Goal: Task Accomplishment & Management: Manage account settings

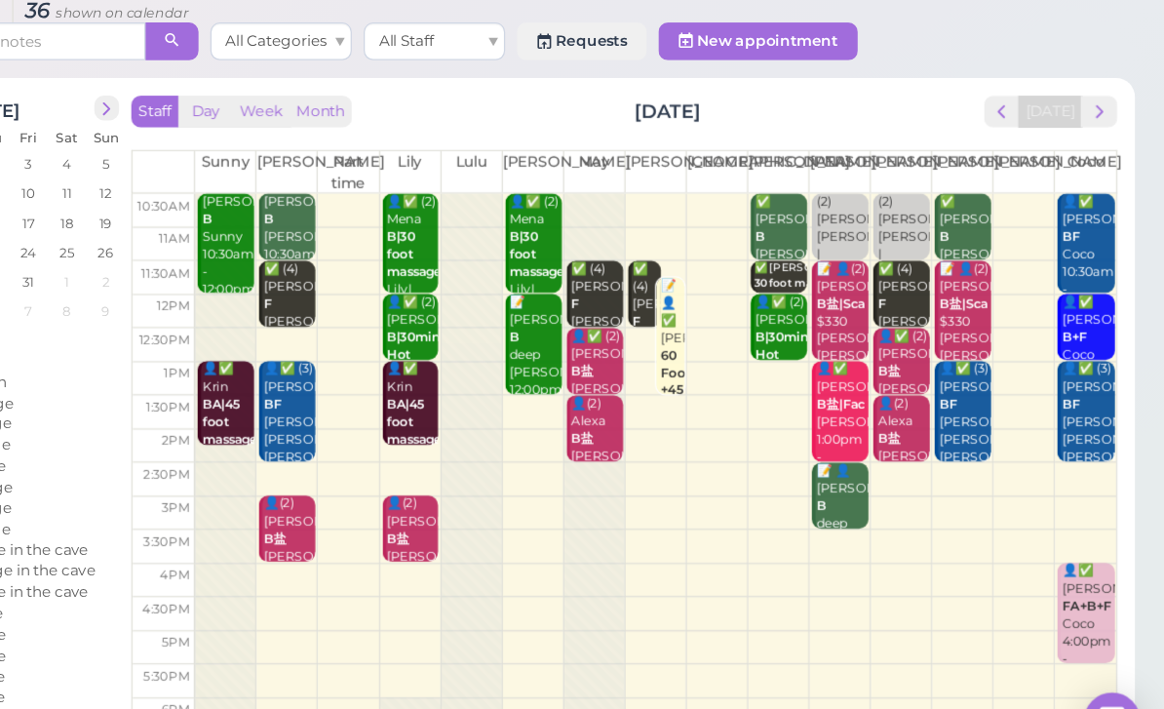
click at [1101, 153] on span "next" at bounding box center [1110, 162] width 19 height 19
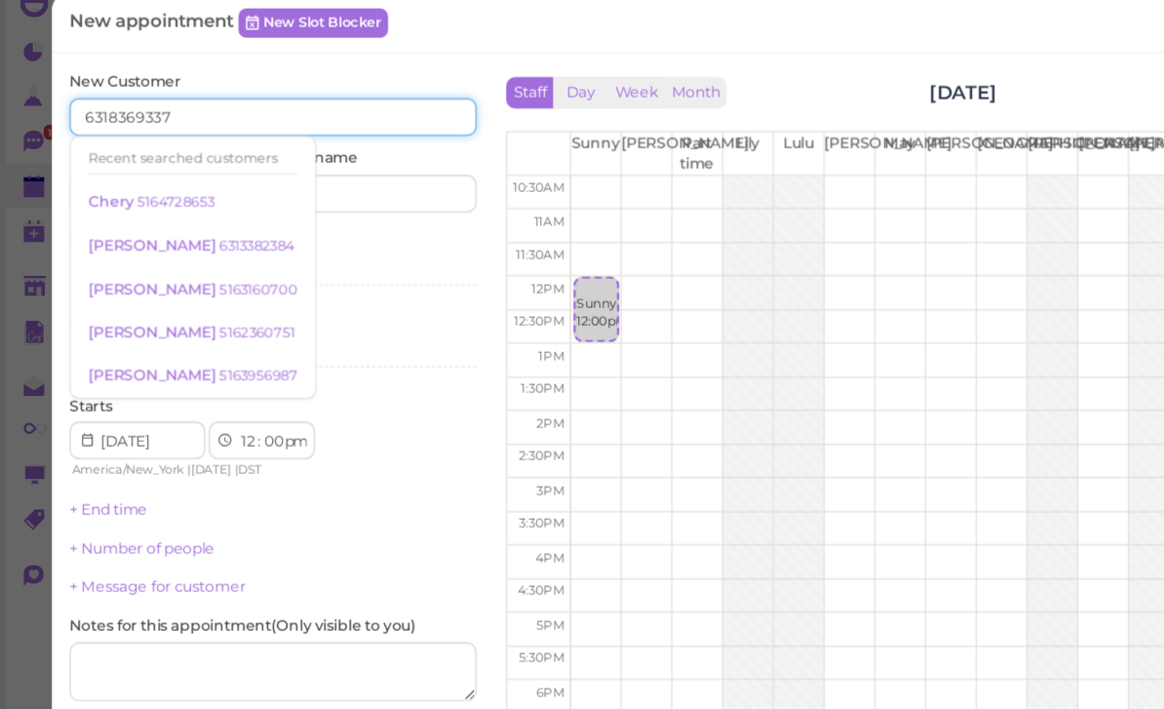
type input "6318369337"
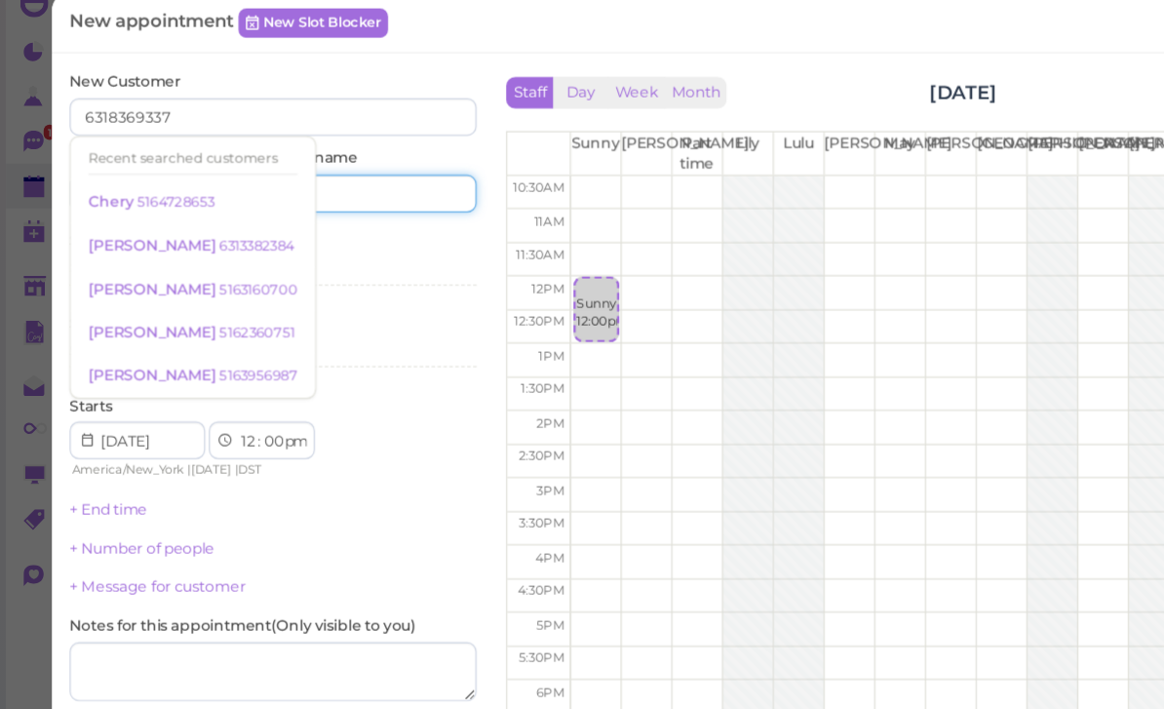
click at [344, 168] on input at bounding box center [313, 183] width 162 height 31
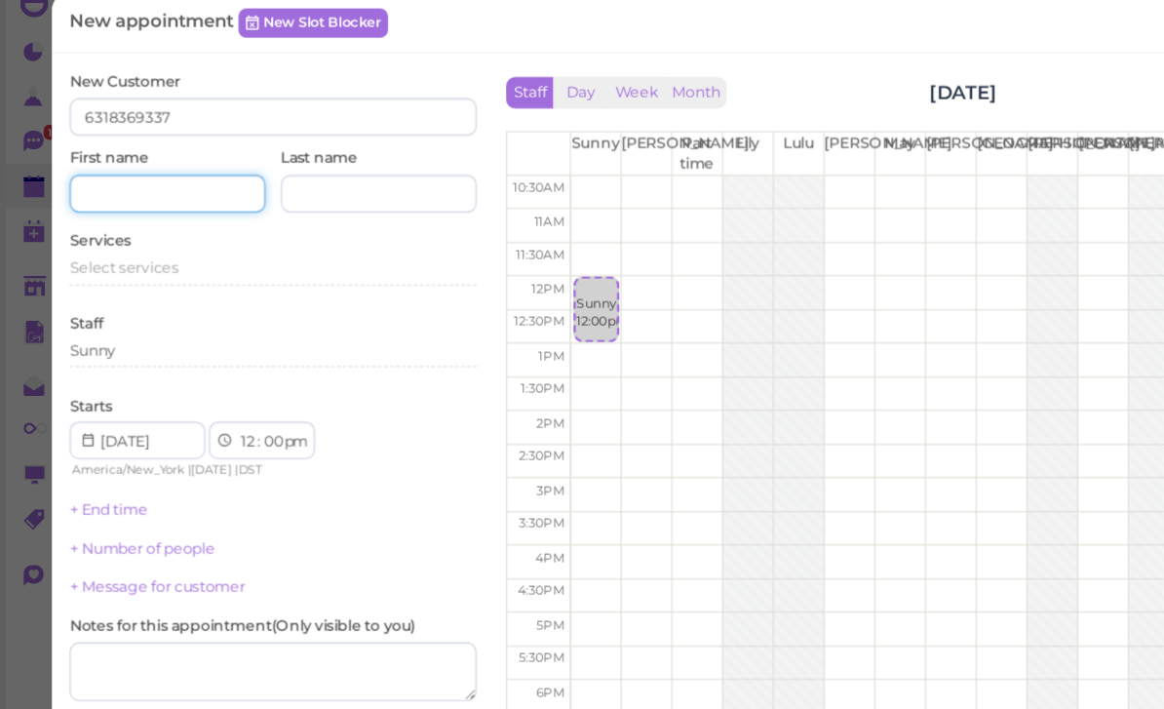
click at [173, 168] on input at bounding box center [139, 183] width 162 height 31
type input "Lismery"
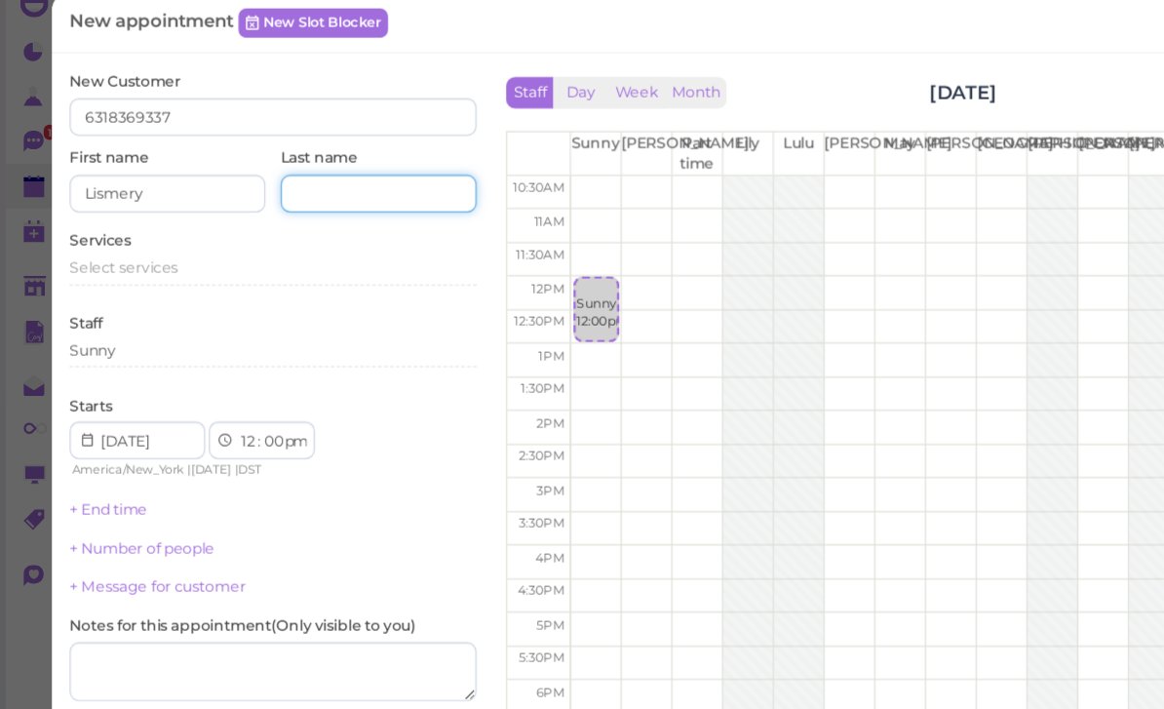
click at [325, 168] on input at bounding box center [313, 183] width 162 height 31
type input "Madera"
click at [131, 237] on span "Select services" at bounding box center [103, 244] width 90 height 15
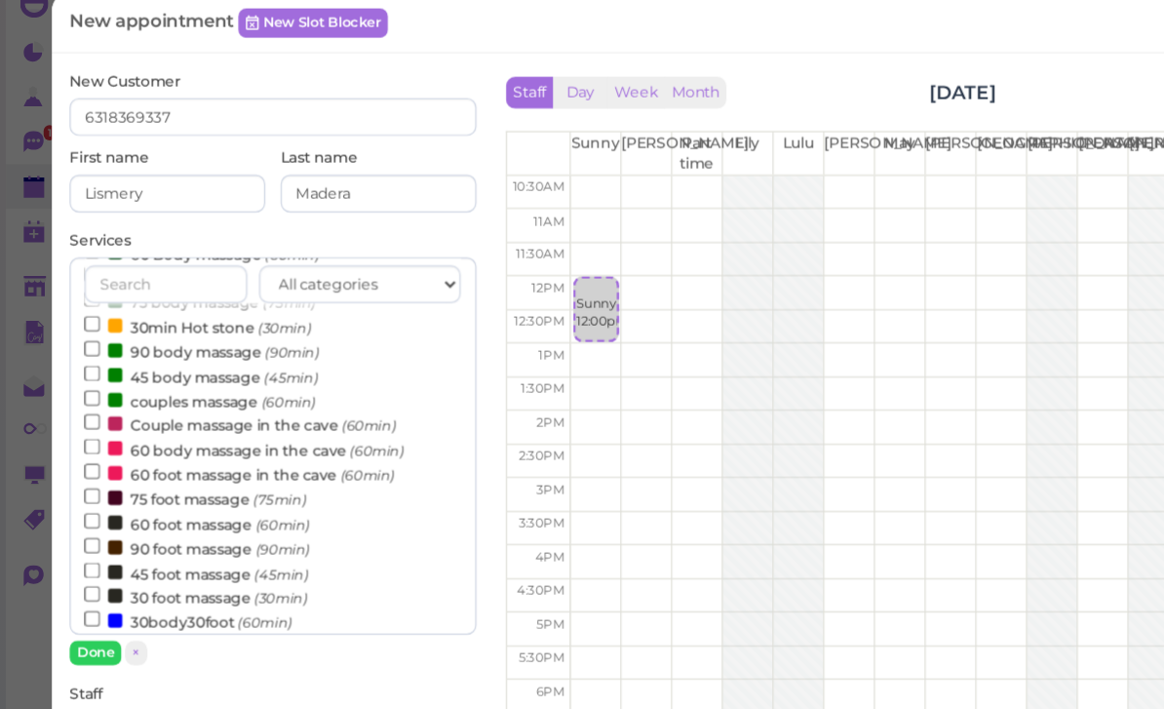
scroll to position [115, 0]
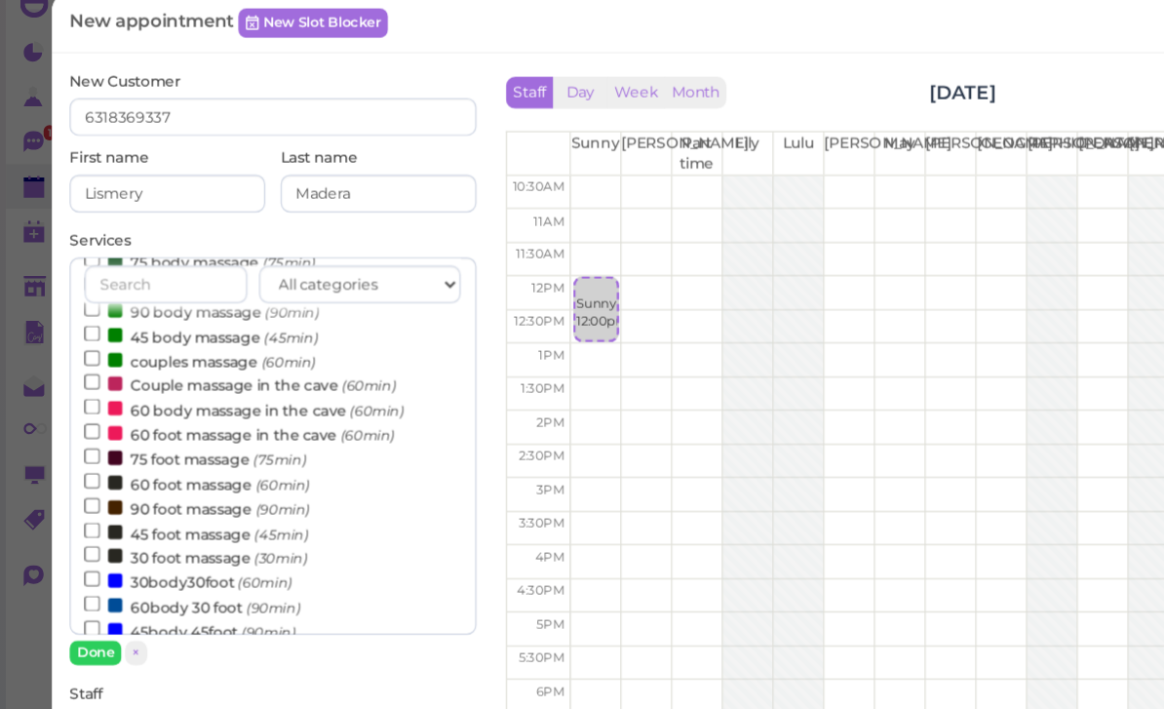
click at [188, 514] on label "60body 30 foot (90min)" at bounding box center [159, 524] width 178 height 20
click at [83, 516] on input "60body 30 foot (90min)" at bounding box center [76, 522] width 13 height 13
click at [86, 553] on button "Done" at bounding box center [79, 563] width 43 height 20
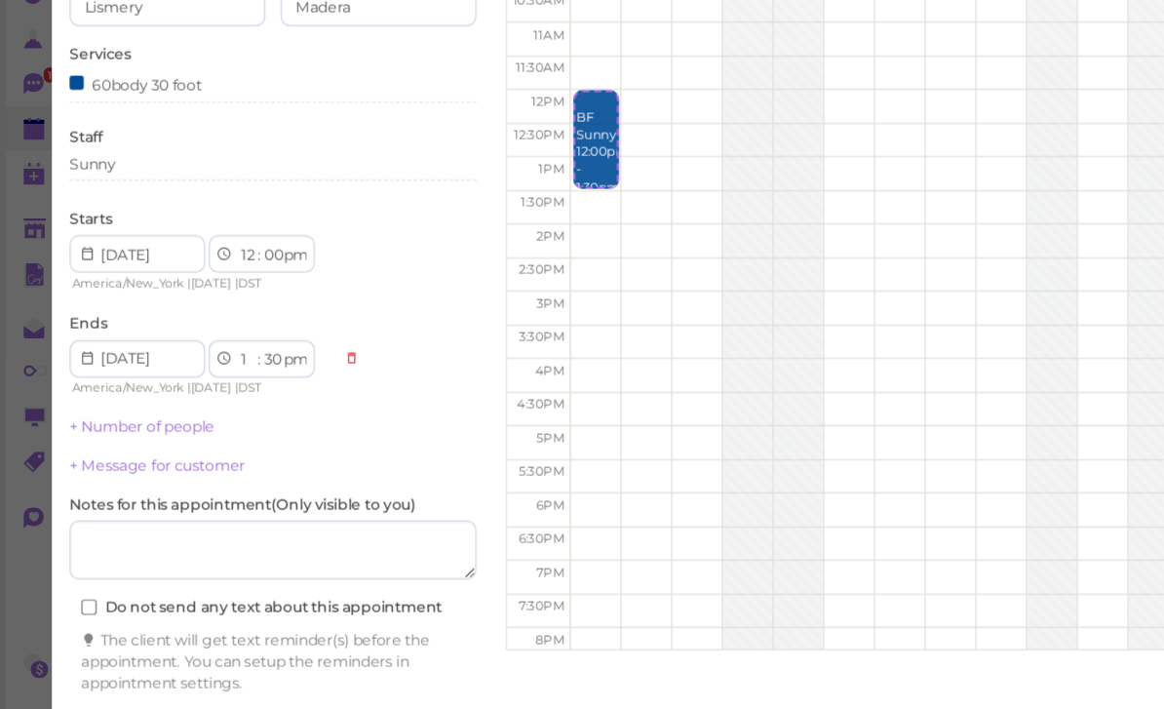
scroll to position [62, 0]
click at [361, 658] on button "Create appointment" at bounding box center [226, 673] width 336 height 31
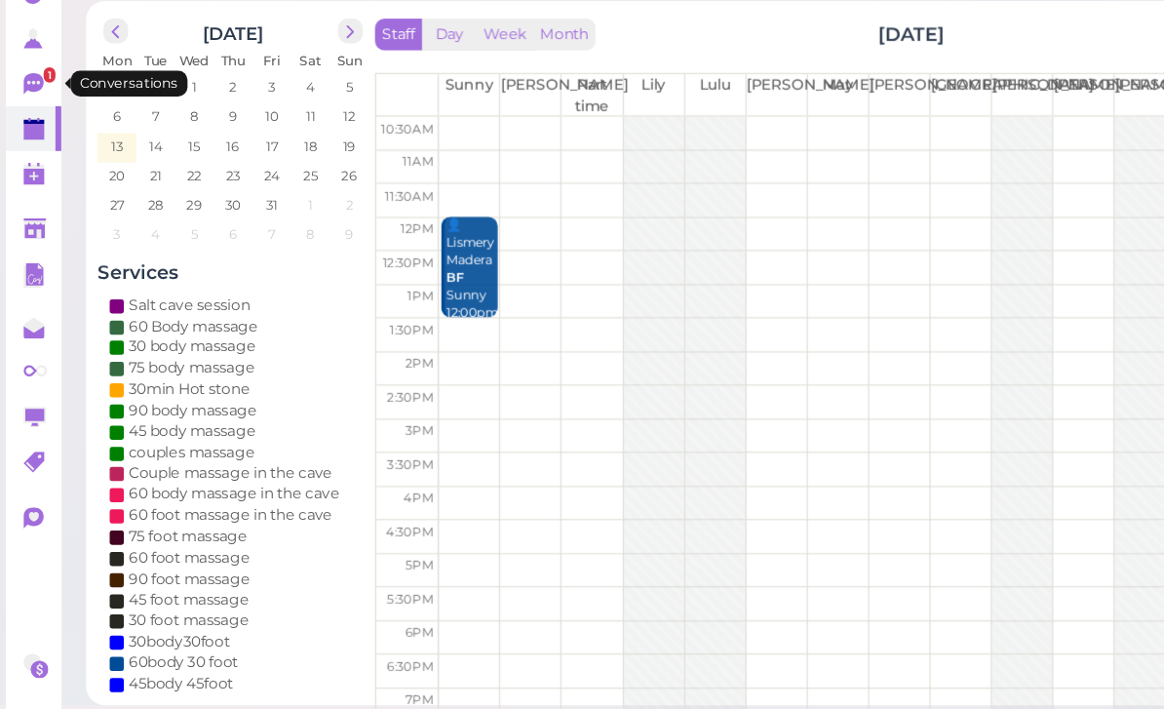
click at [19, 122] on link "1" at bounding box center [28, 140] width 46 height 37
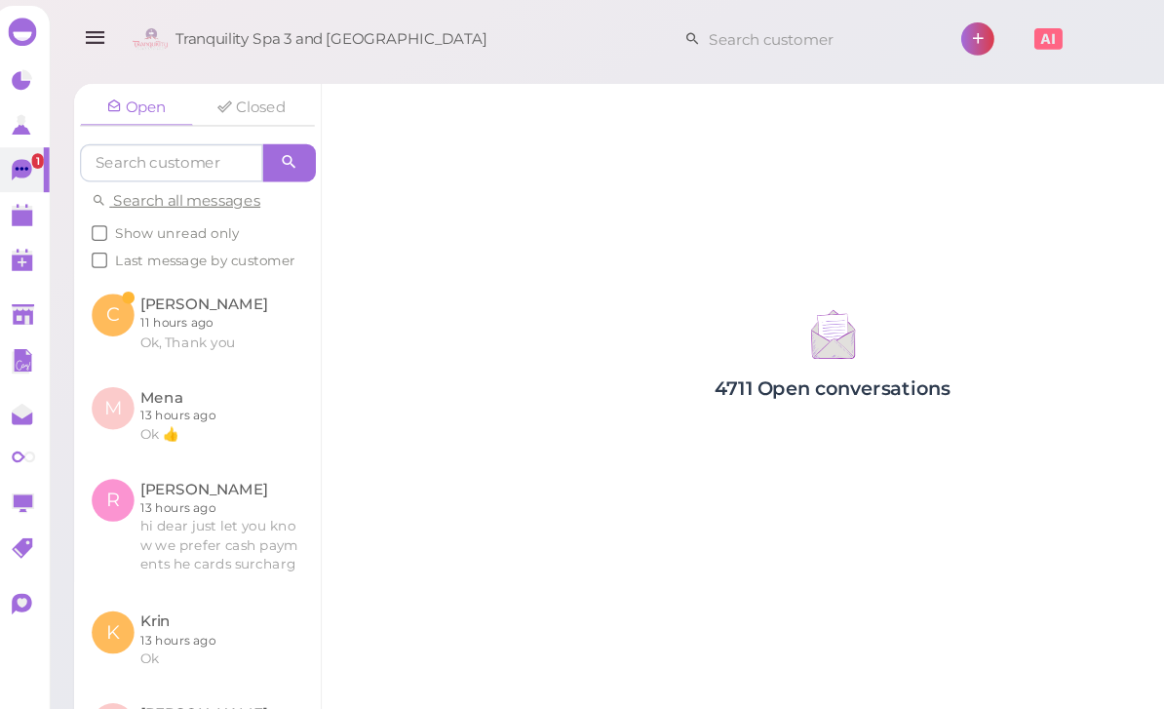
click at [192, 286] on link at bounding box center [173, 266] width 204 height 76
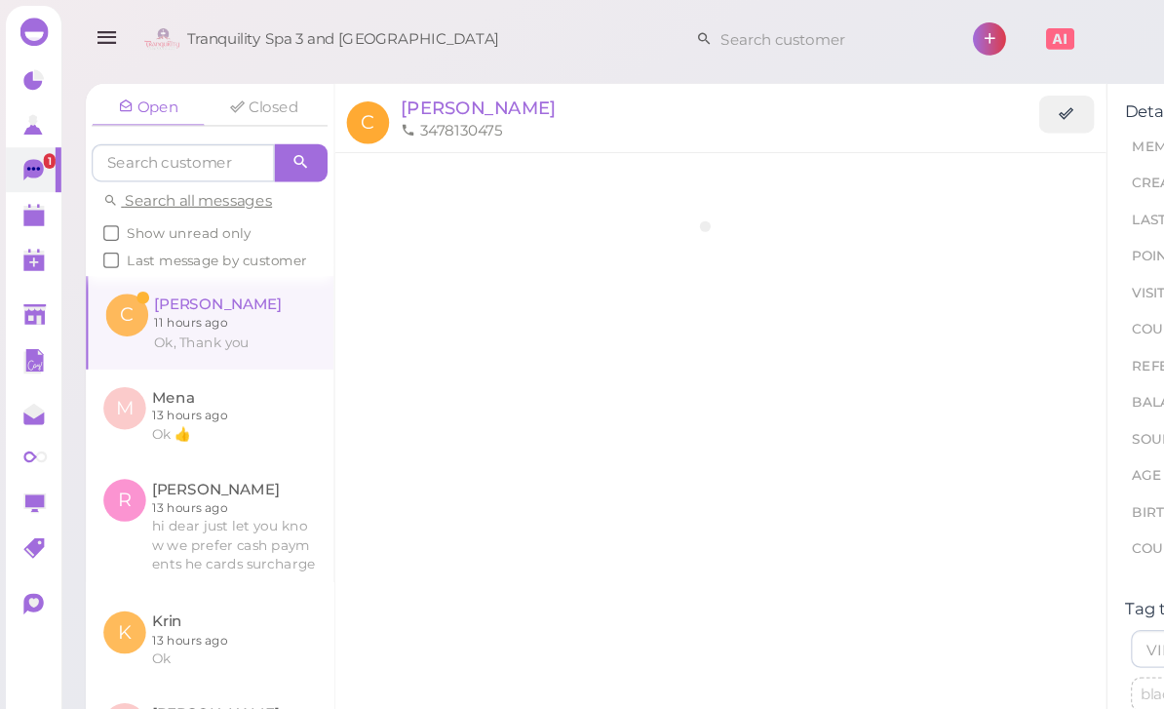
scroll to position [56, 0]
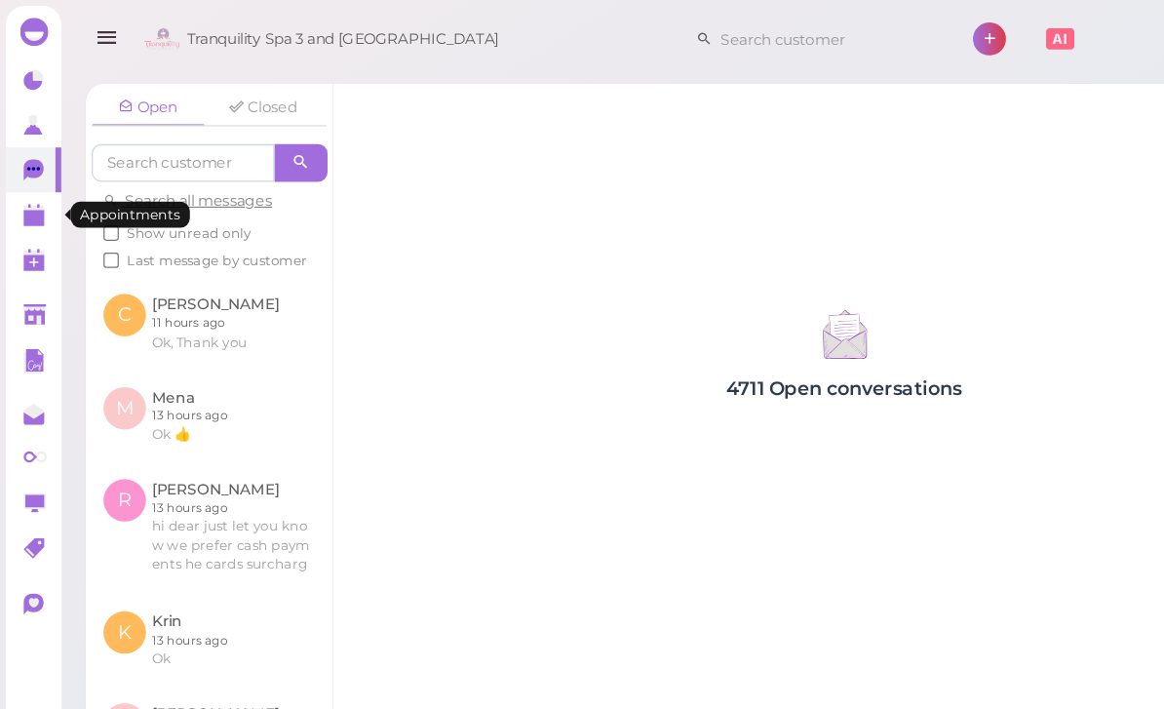
click at [22, 192] on link at bounding box center [28, 177] width 46 height 37
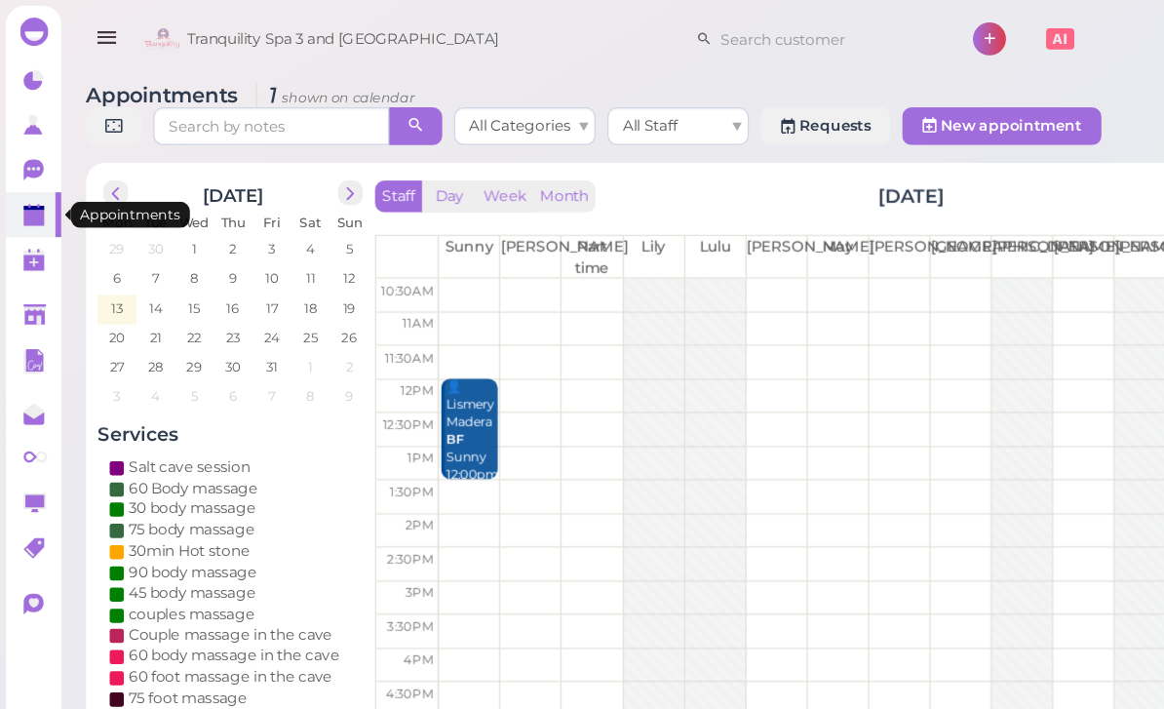
click at [388, 352] on div "👤Lismery [PERSON_NAME] Sunny 12:00pm - 1:30pm" at bounding box center [390, 371] width 44 height 116
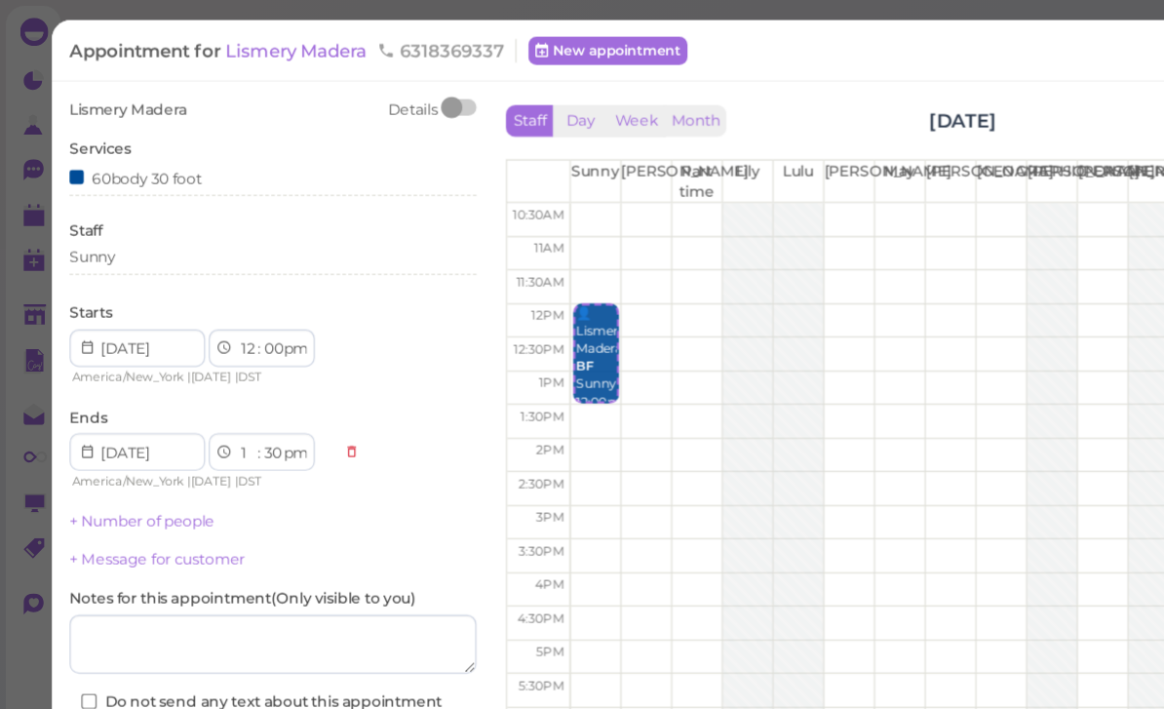
click at [211, 153] on div "60body 30 foot" at bounding box center [226, 147] width 336 height 20
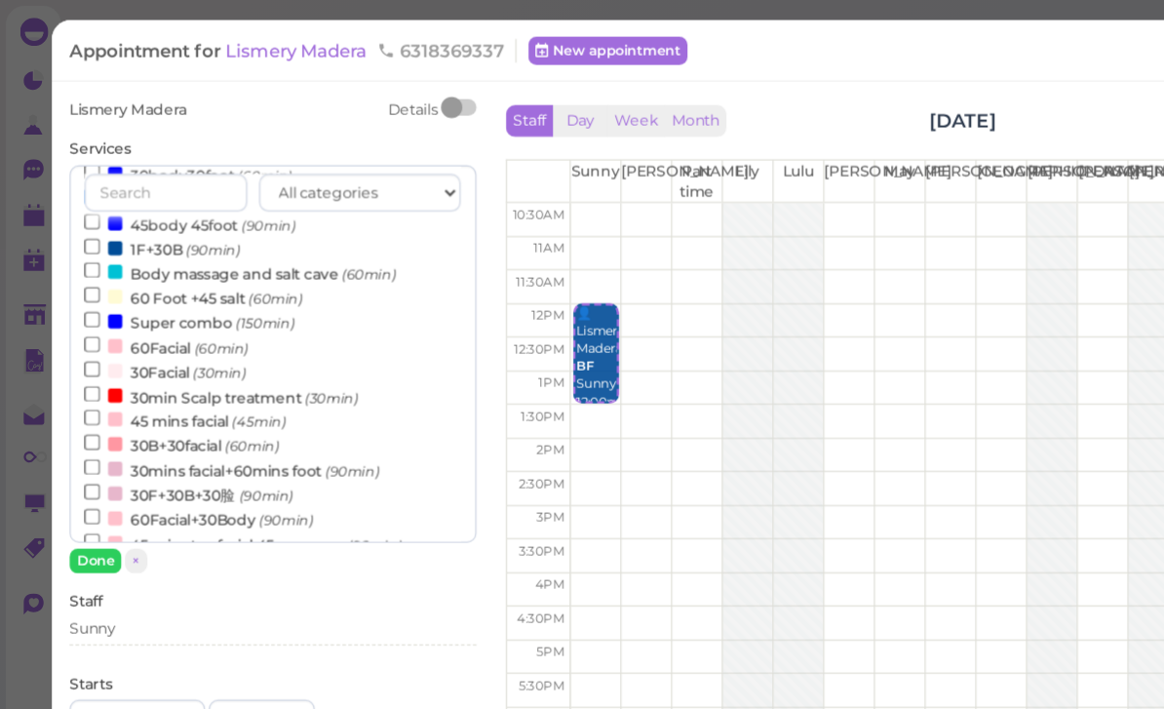
scroll to position [377, 0]
click at [170, 335] on label "45 mins facial (45min)" at bounding box center [153, 345] width 167 height 20
click at [83, 336] on input "45 mins facial (45min)" at bounding box center [76, 342] width 13 height 13
select select "2"
select select "15"
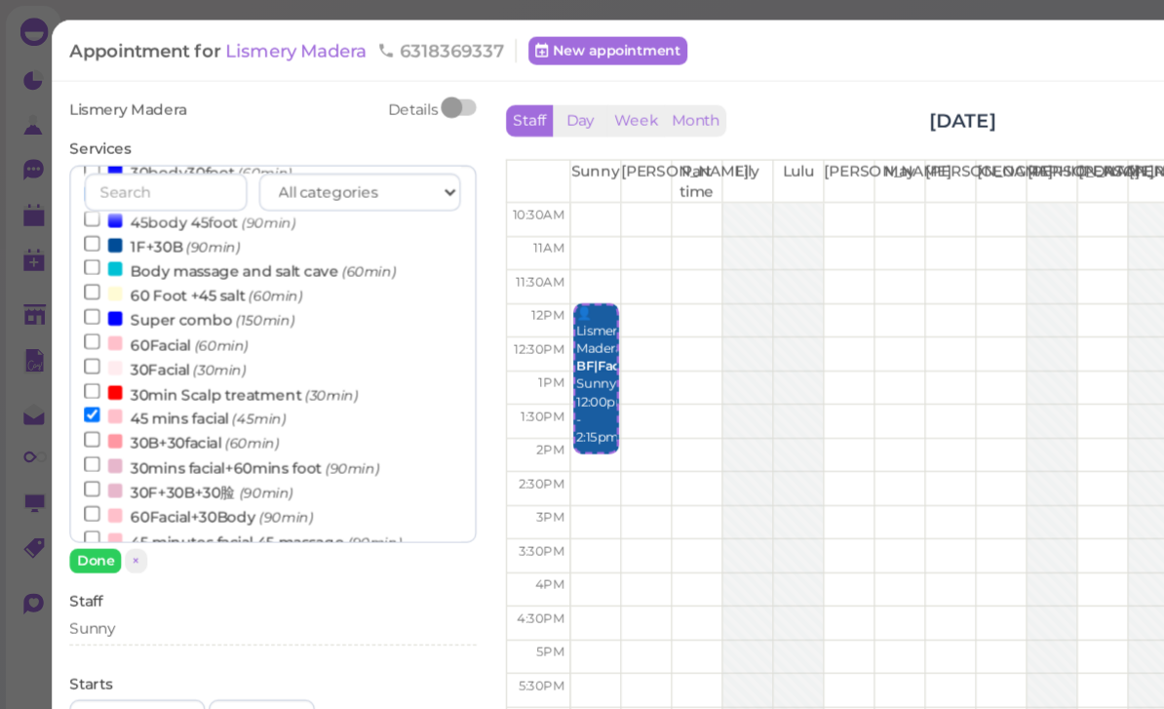
click at [86, 458] on button "Done" at bounding box center [79, 463] width 43 height 20
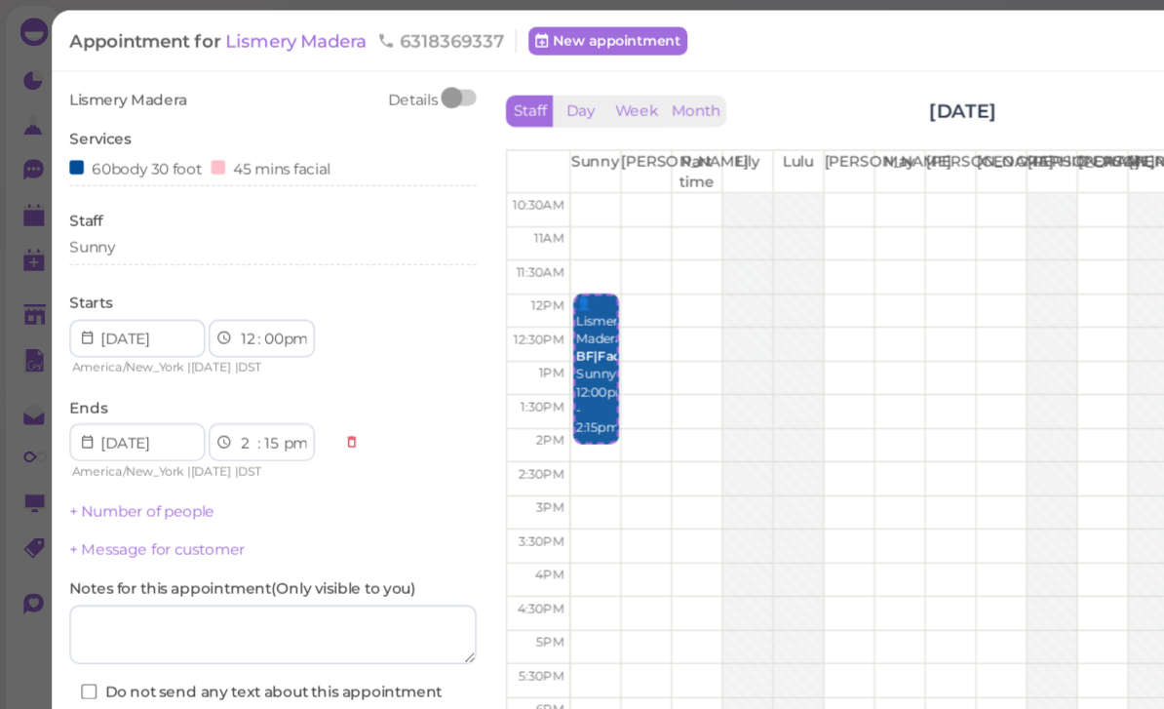
scroll to position [30, 0]
click at [151, 596] on button "Save" at bounding box center [226, 611] width 336 height 31
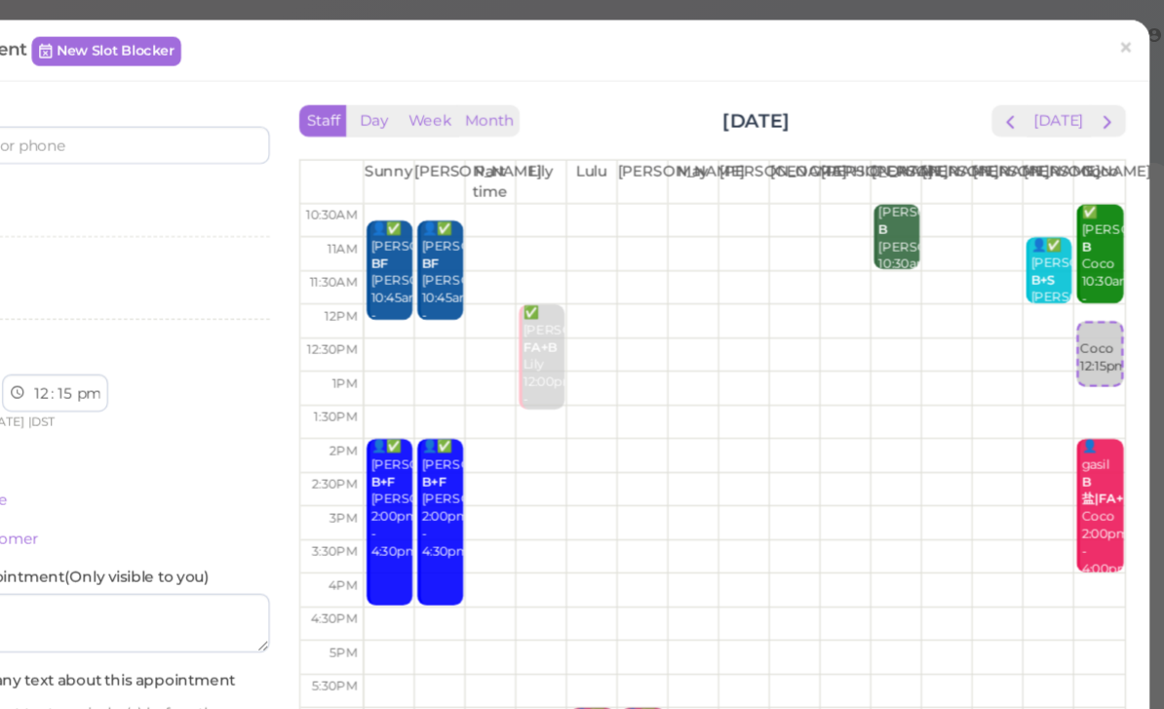
select select "00"
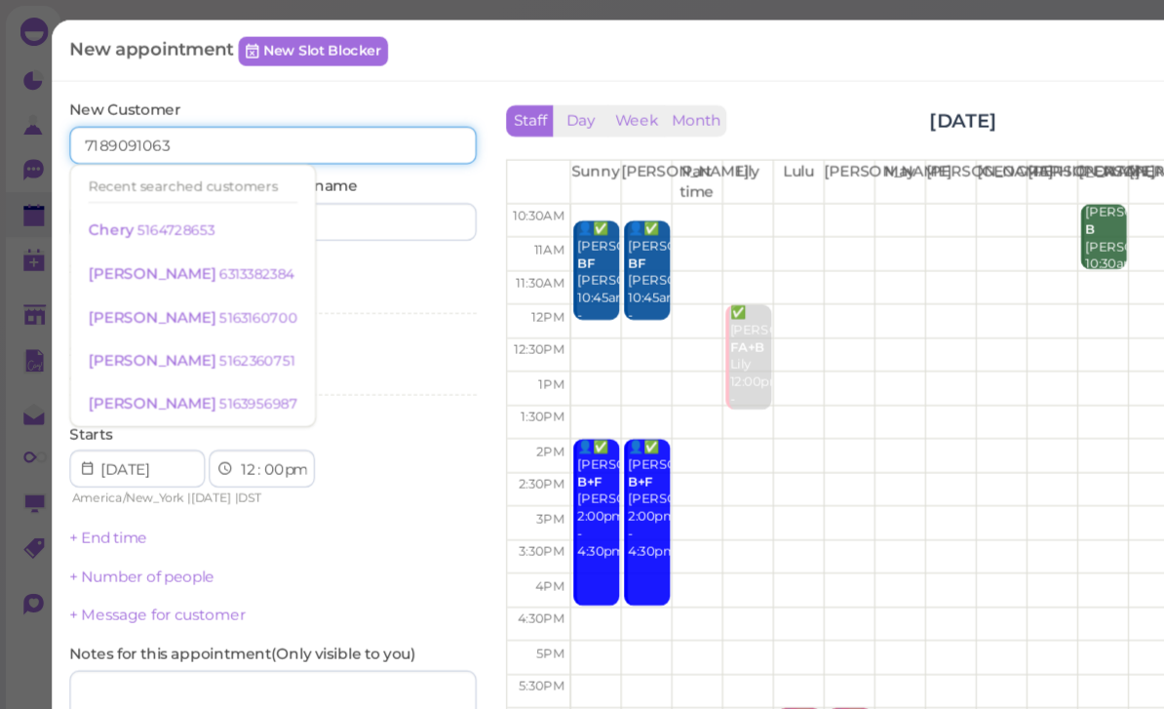
type input "7189091063"
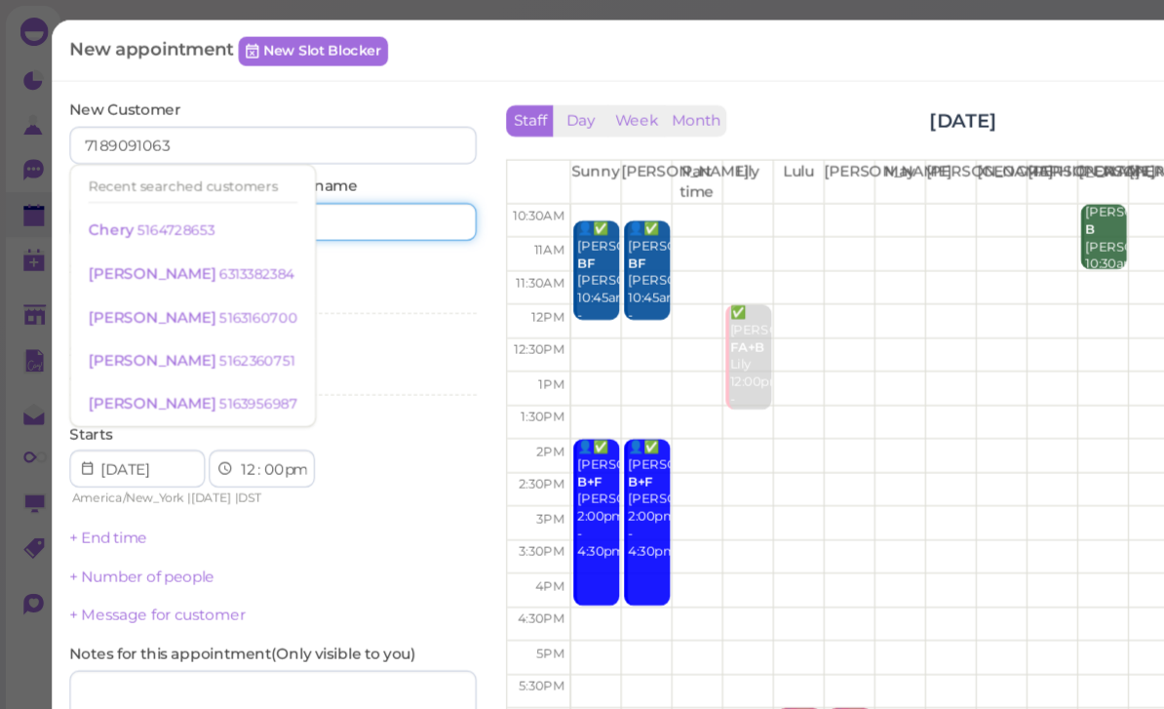
click at [369, 188] on input at bounding box center [313, 183] width 162 height 31
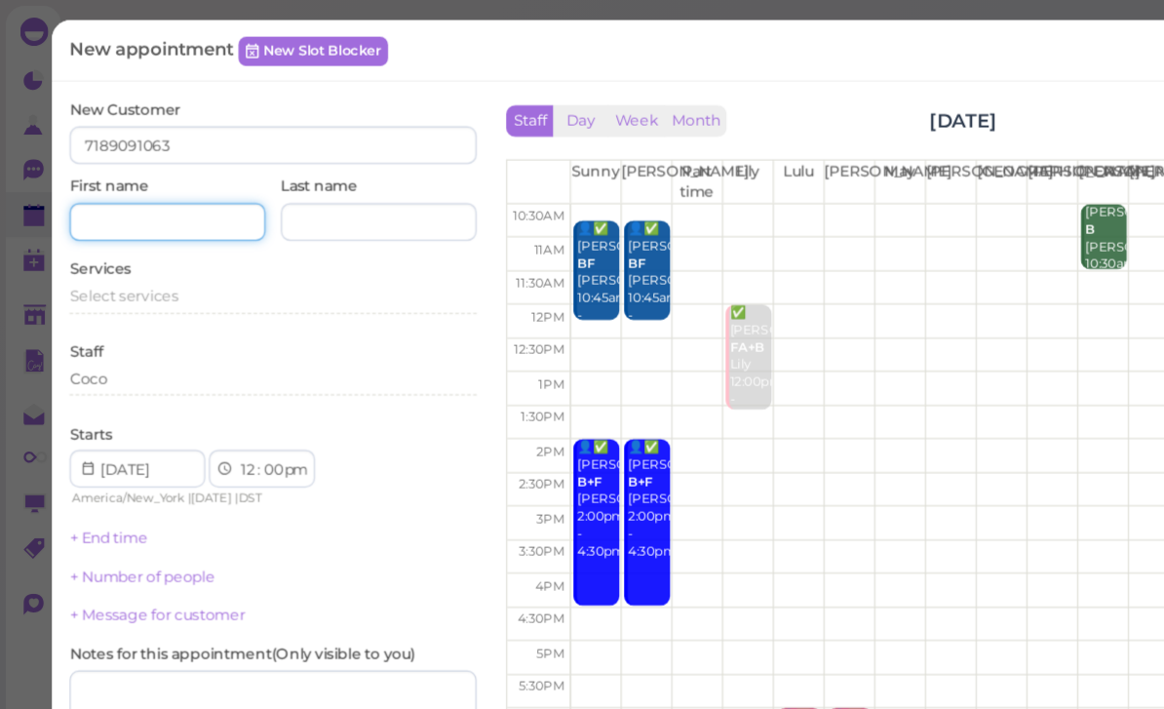
click at [157, 179] on input at bounding box center [139, 183] width 162 height 31
type input "[PERSON_NAME]"
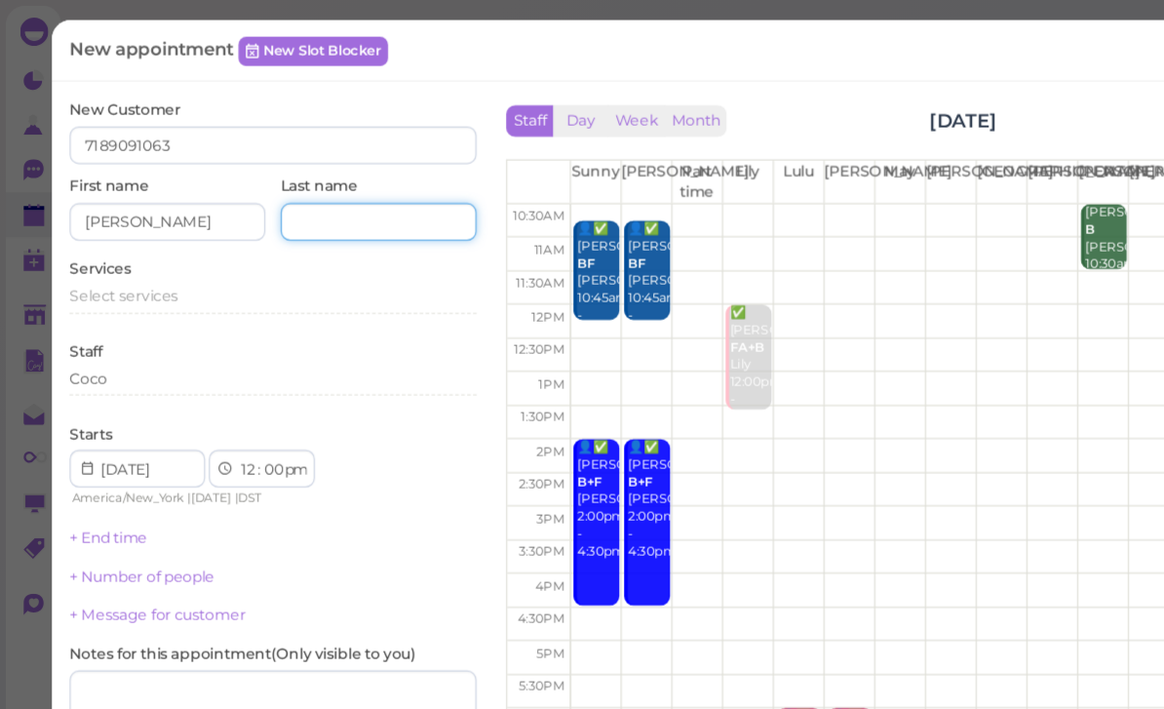
click at [301, 196] on input at bounding box center [313, 183] width 162 height 31
type input "[PERSON_NAME]"
click at [140, 244] on span "Select services" at bounding box center [103, 244] width 90 height 15
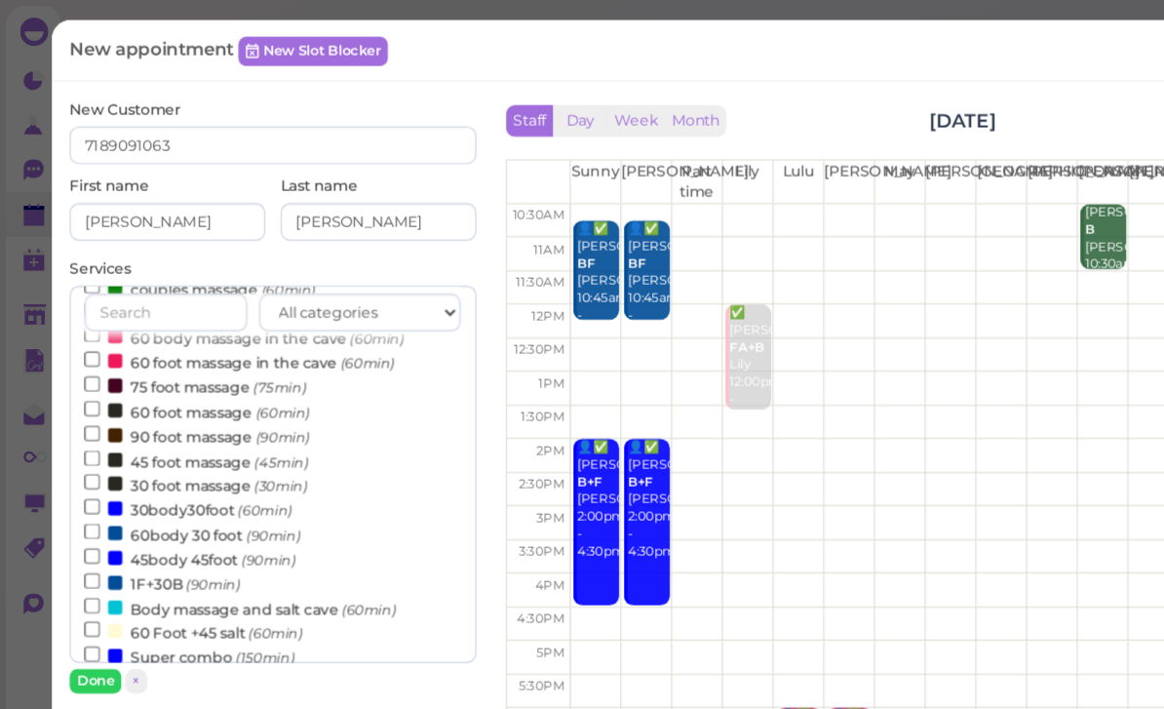
scroll to position [203, 0]
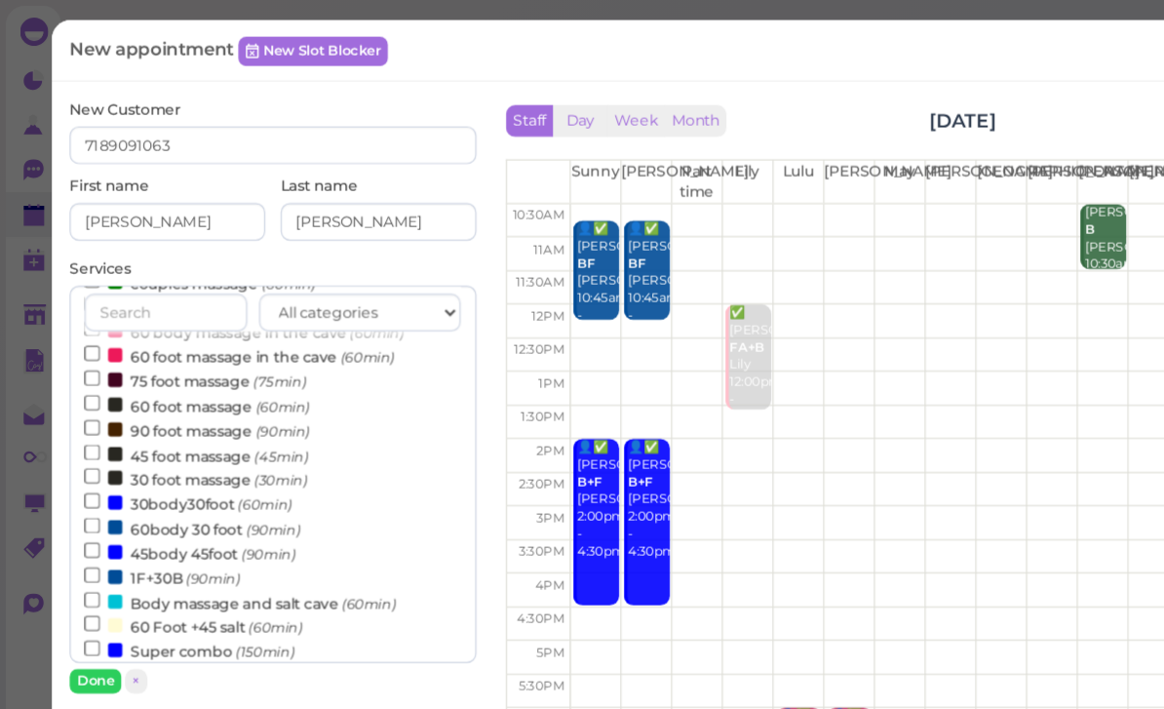
click at [212, 431] on small "(90min)" at bounding box center [226, 438] width 45 height 14
click at [83, 428] on input "60body 30 foot (90min)" at bounding box center [76, 434] width 13 height 13
click at [76, 564] on button "Done" at bounding box center [79, 563] width 43 height 20
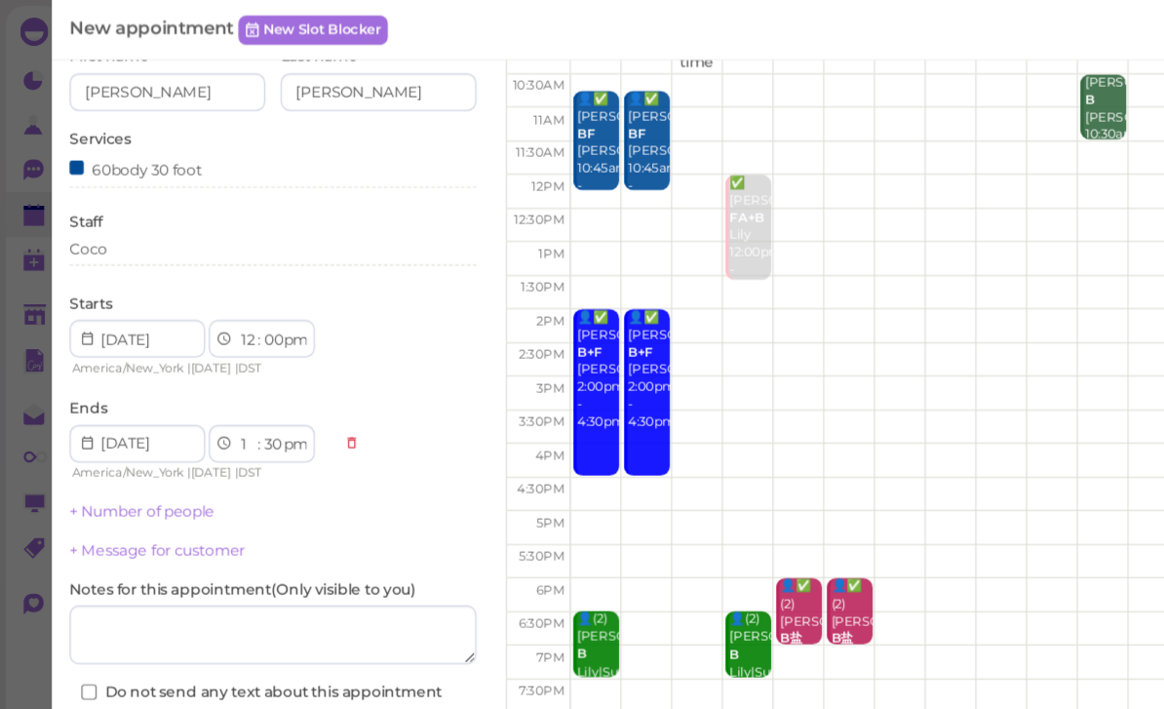
scroll to position [106, 0]
click at [167, 419] on link "+ Number of people" at bounding box center [118, 423] width 120 height 15
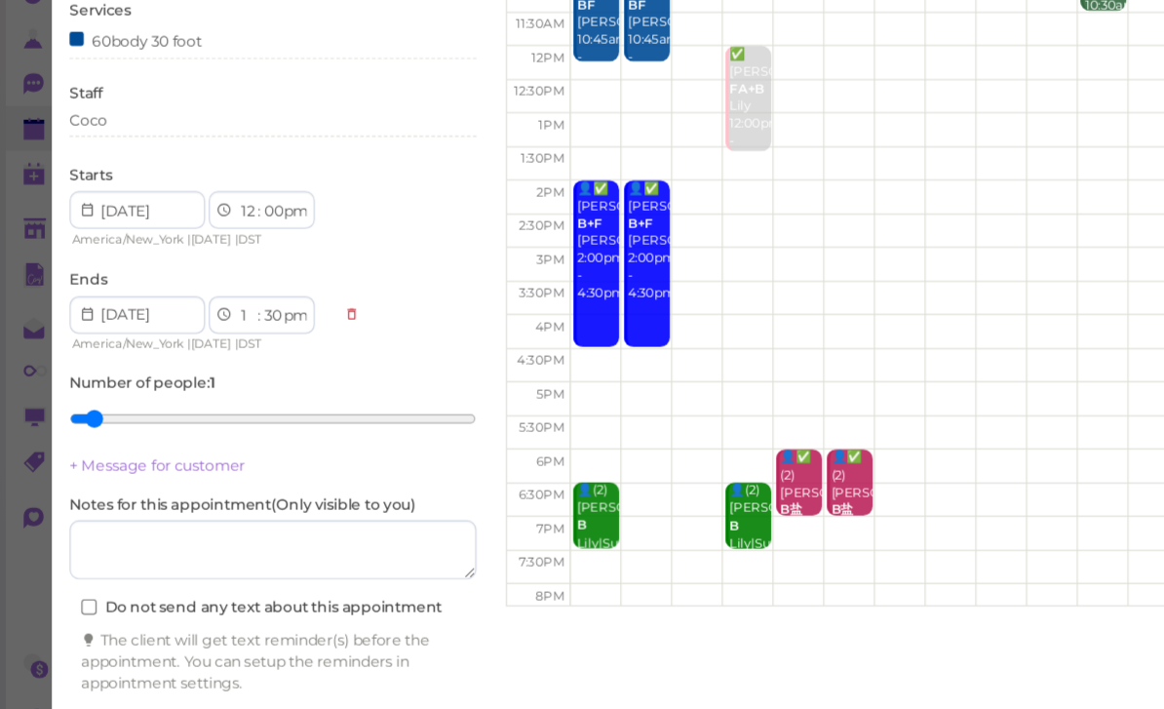
scroll to position [69, 0]
click at [316, 658] on button "Create appointment" at bounding box center [226, 673] width 336 height 31
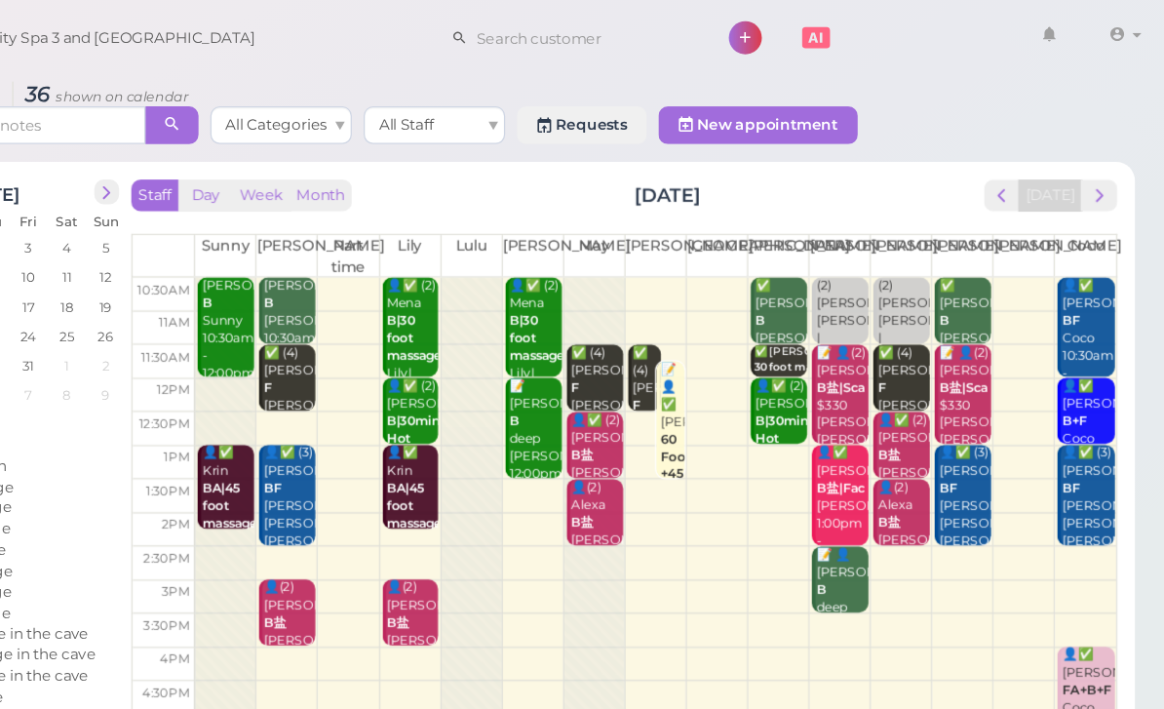
scroll to position [0, 0]
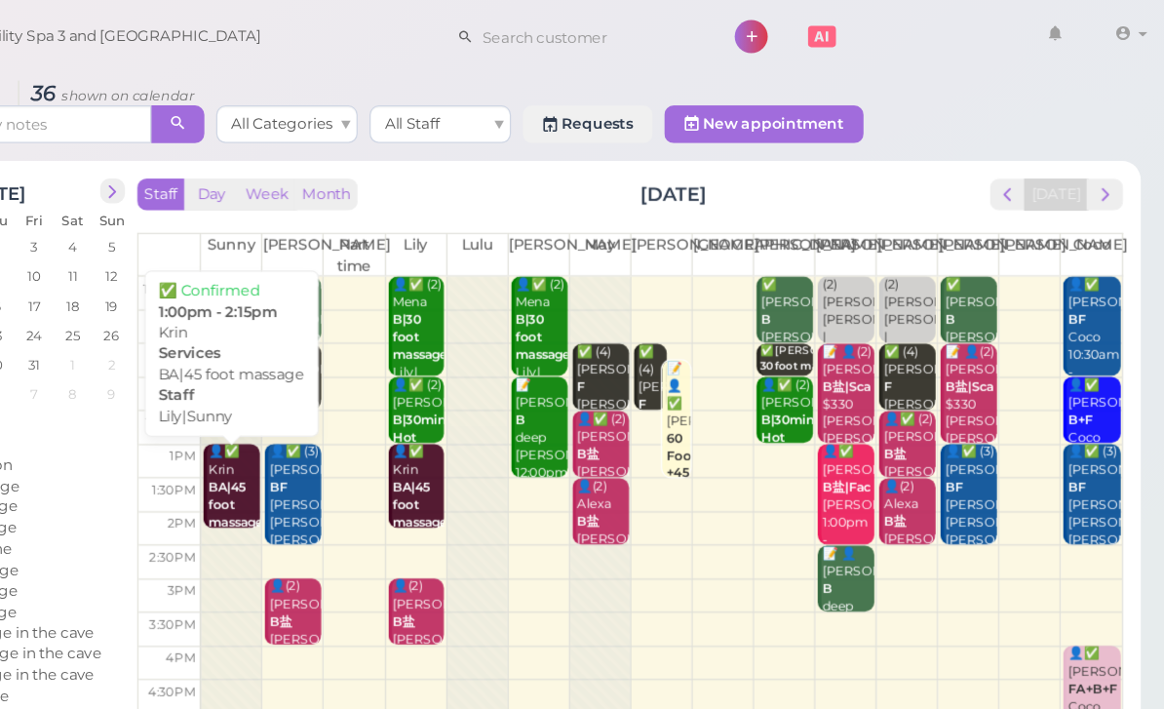
click at [368, 416] on div "👤✅ [PERSON_NAME]|45 foot massage Lily|Sunny 1:00pm - 2:15pm" at bounding box center [390, 434] width 44 height 131
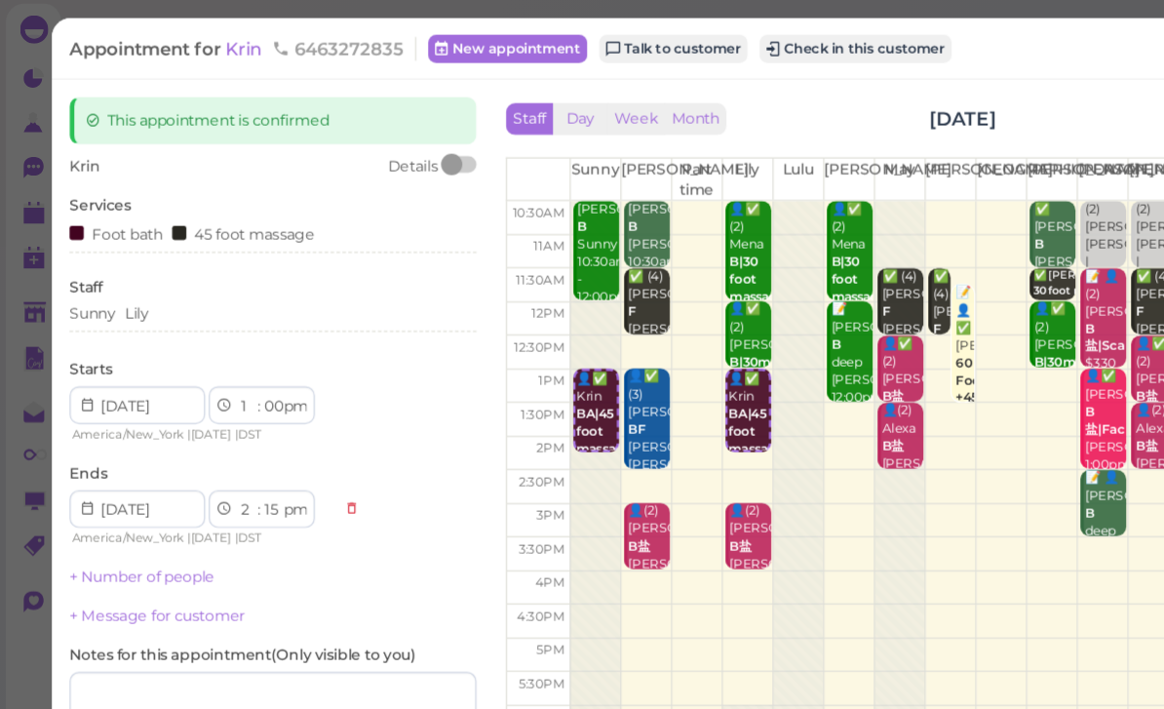
click at [201, 262] on div "Sunny [PERSON_NAME]" at bounding box center [226, 262] width 336 height 18
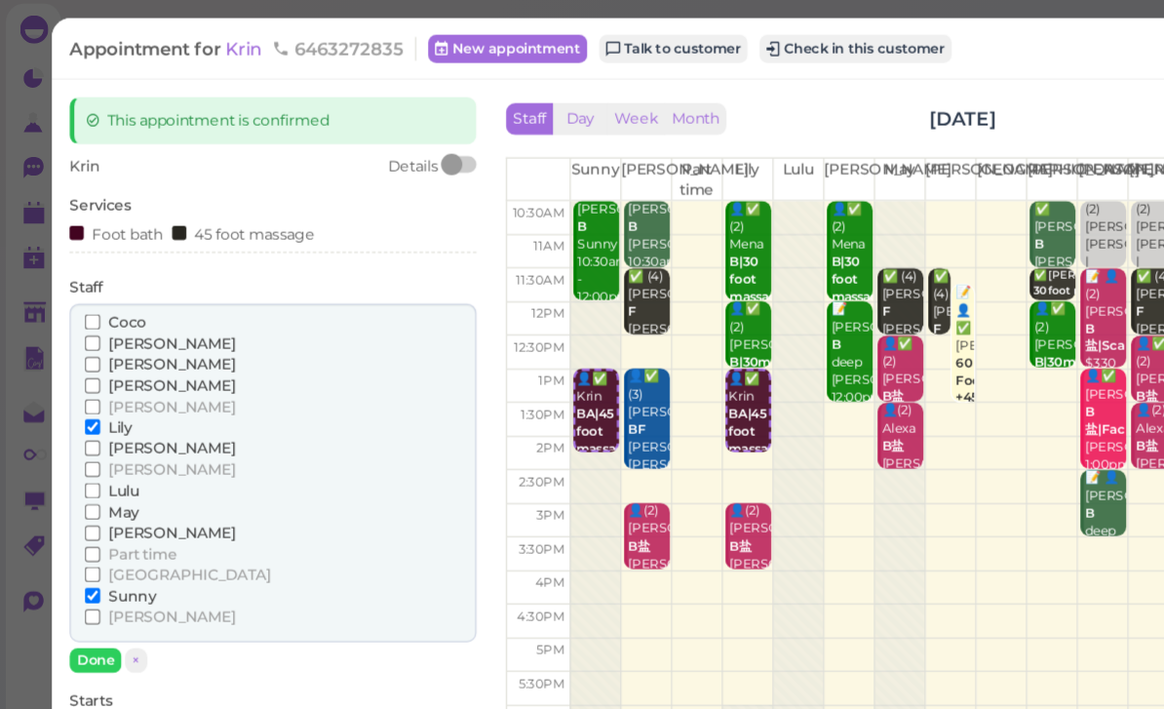
click at [132, 313] on span "[PERSON_NAME]" at bounding box center [142, 320] width 105 height 15
click at [83, 314] on input "[PERSON_NAME]" at bounding box center [76, 320] width 13 height 13
click at [108, 487] on span "Sunny" at bounding box center [110, 494] width 40 height 15
click at [83, 488] on input "Sunny" at bounding box center [76, 494] width 13 height 13
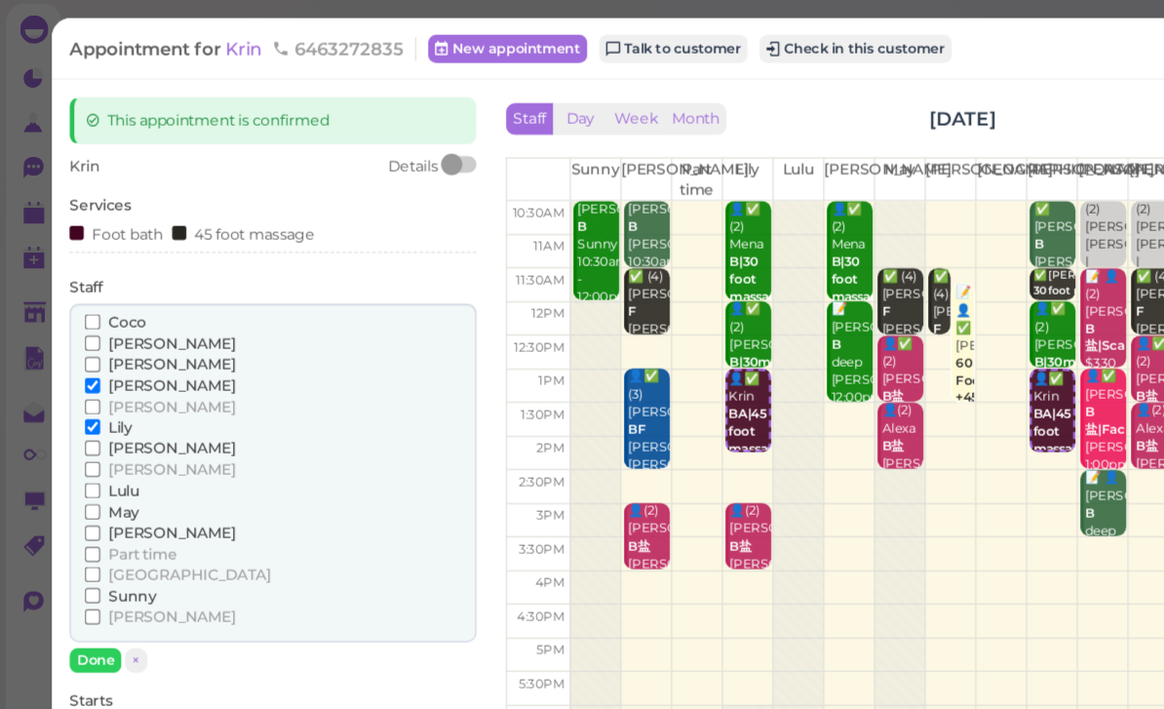
click at [86, 537] on button "Done" at bounding box center [79, 547] width 43 height 20
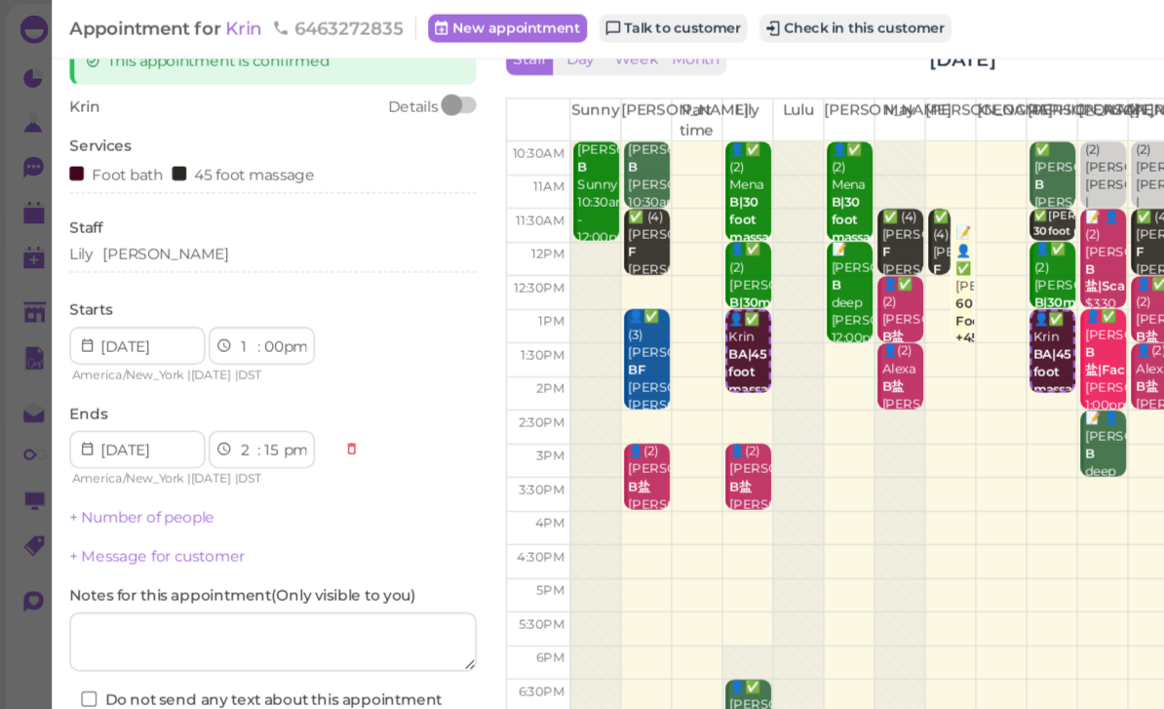
scroll to position [47, 0]
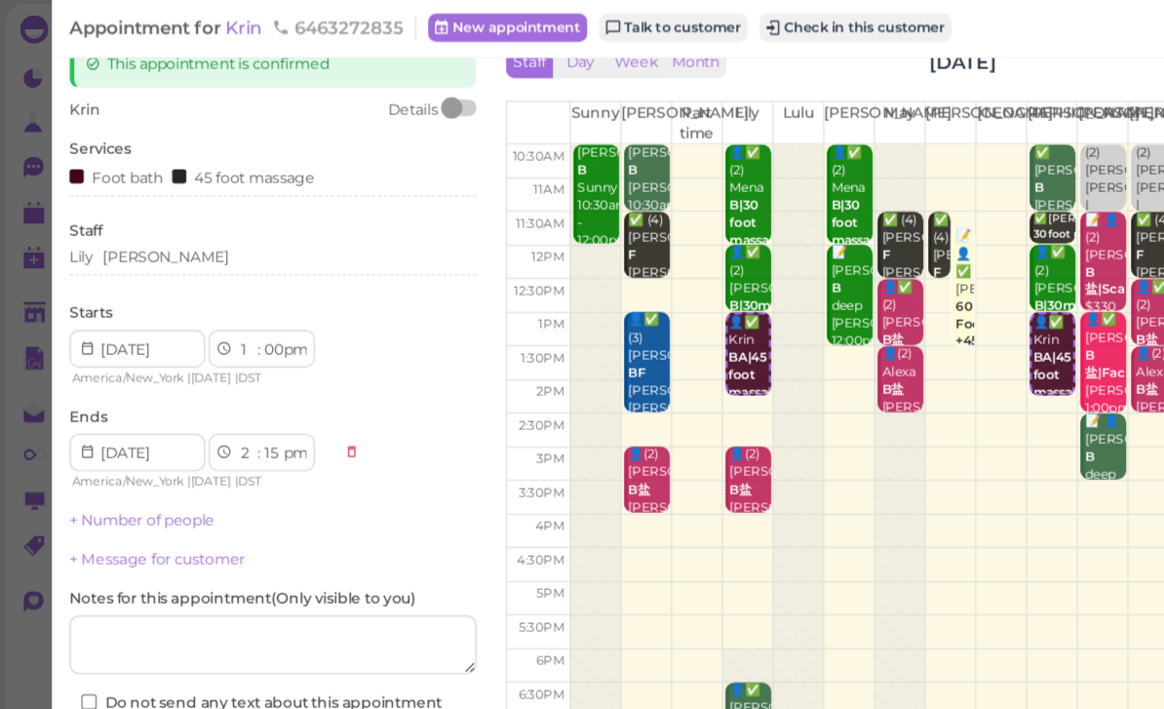
click at [270, 611] on button "Save" at bounding box center [226, 621] width 336 height 31
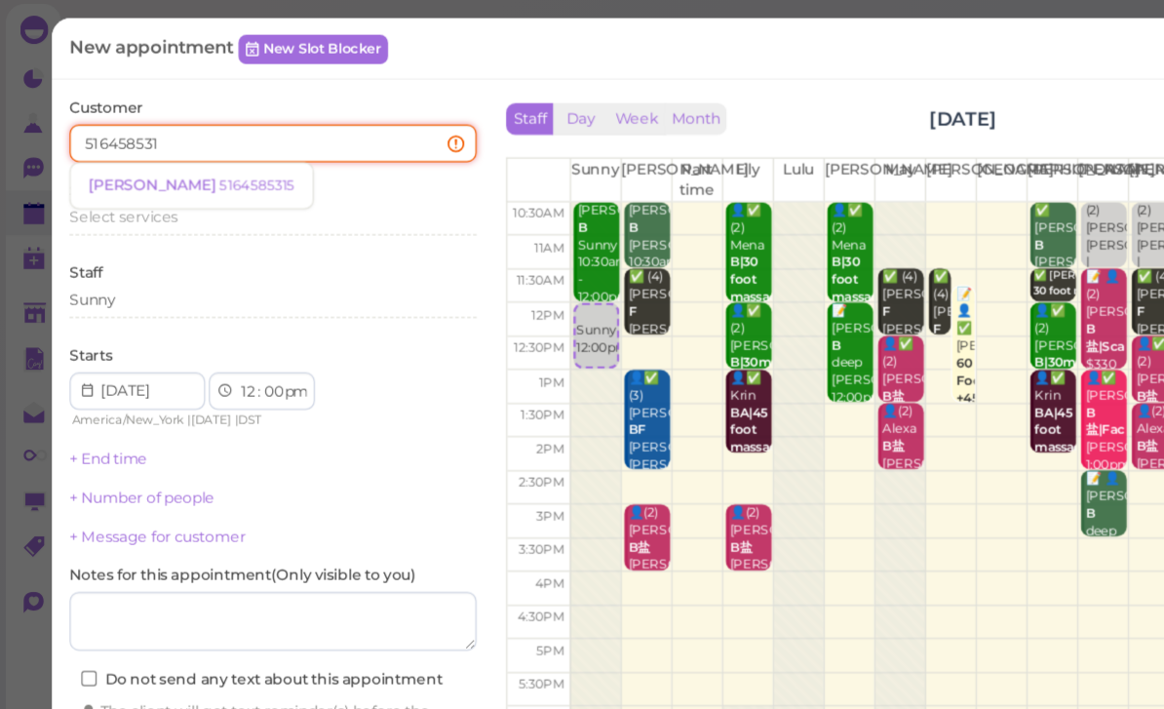
type input "5164585315"
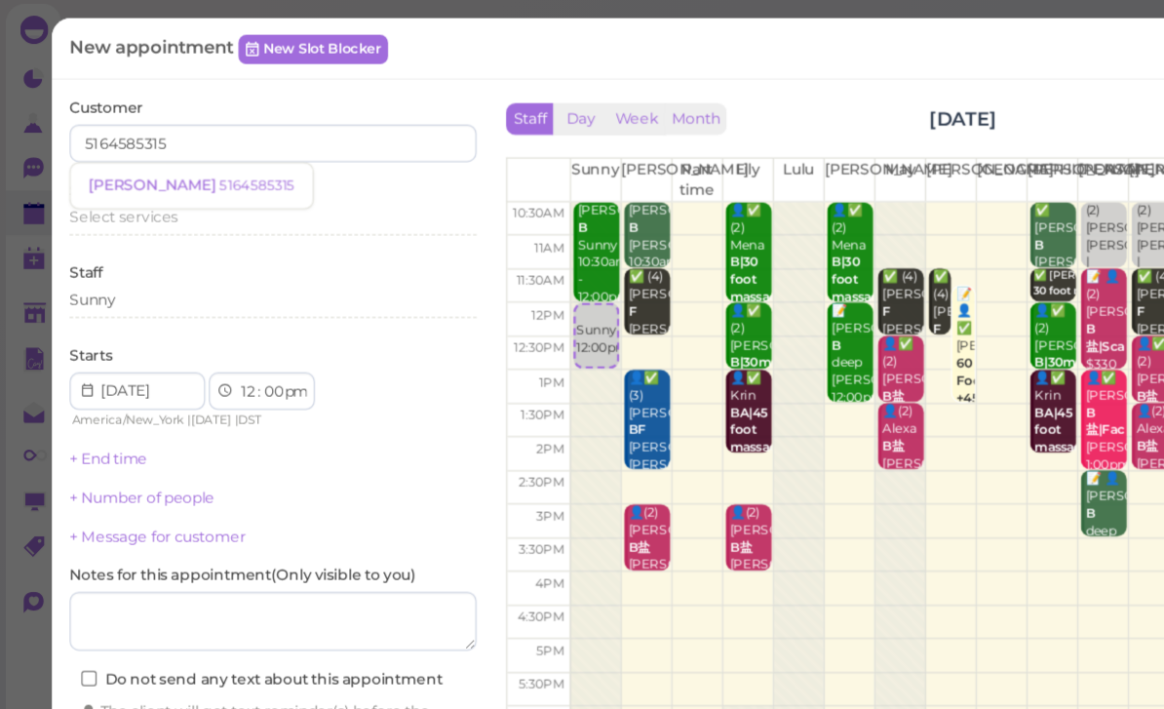
click at [181, 152] on small "5164585315" at bounding box center [212, 155] width 62 height 14
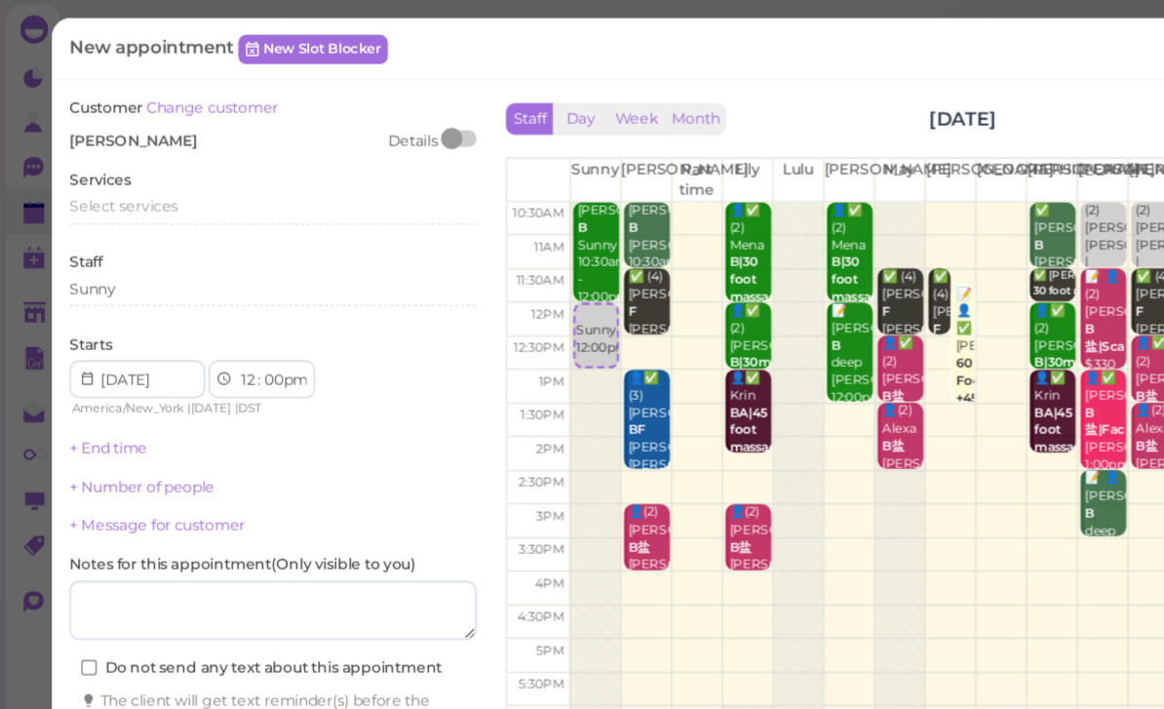
click at [130, 149] on div "Services Select services" at bounding box center [226, 168] width 336 height 54
click at [122, 166] on span "Select services" at bounding box center [103, 172] width 90 height 15
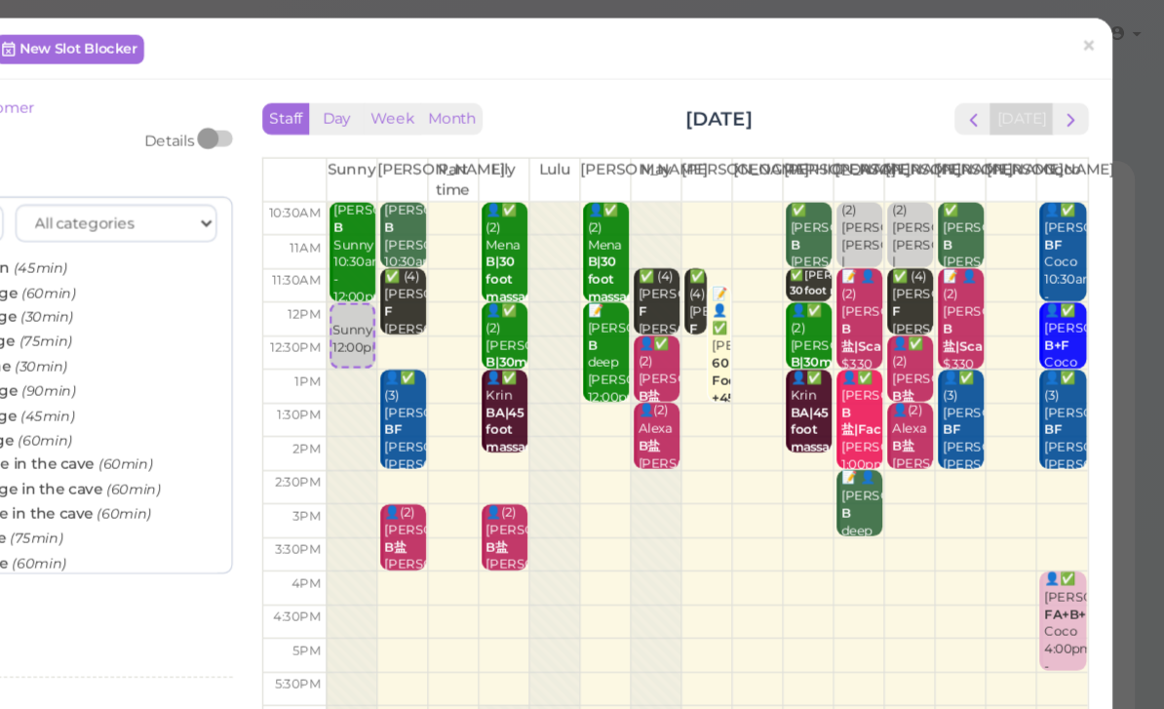
click at [1095, 38] on span "×" at bounding box center [1101, 39] width 13 height 27
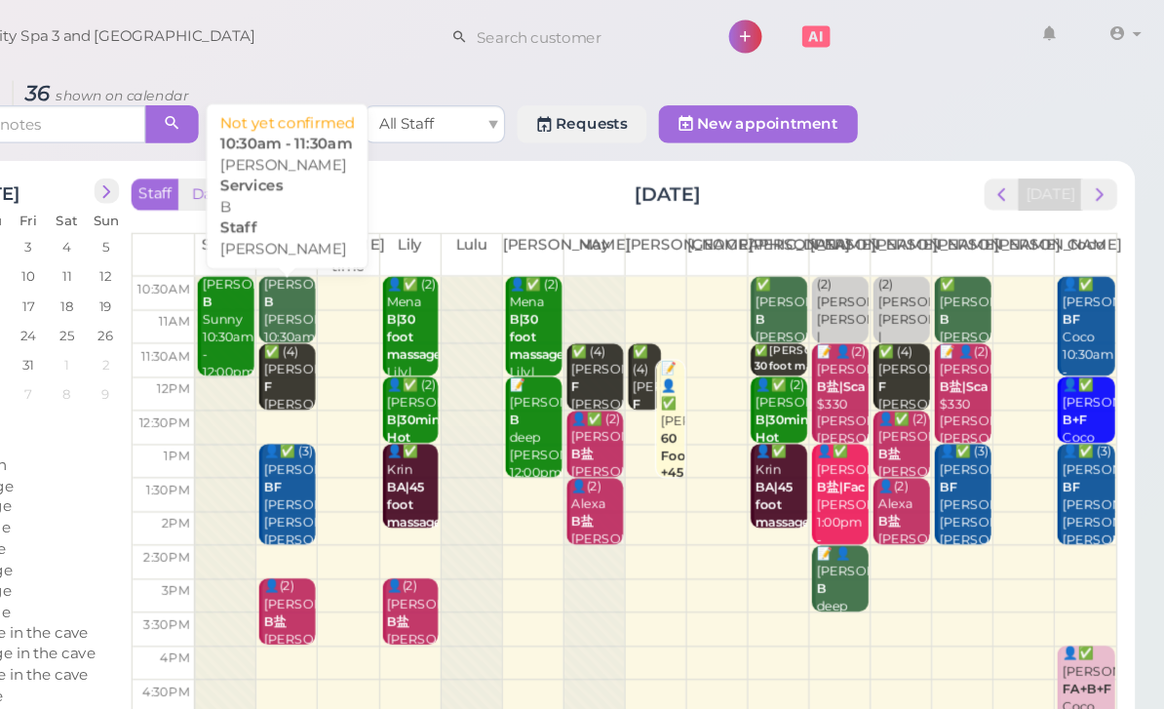
click at [418, 256] on div "[PERSON_NAME] [PERSON_NAME] 10:30am - 11:30am" at bounding box center [440, 273] width 44 height 87
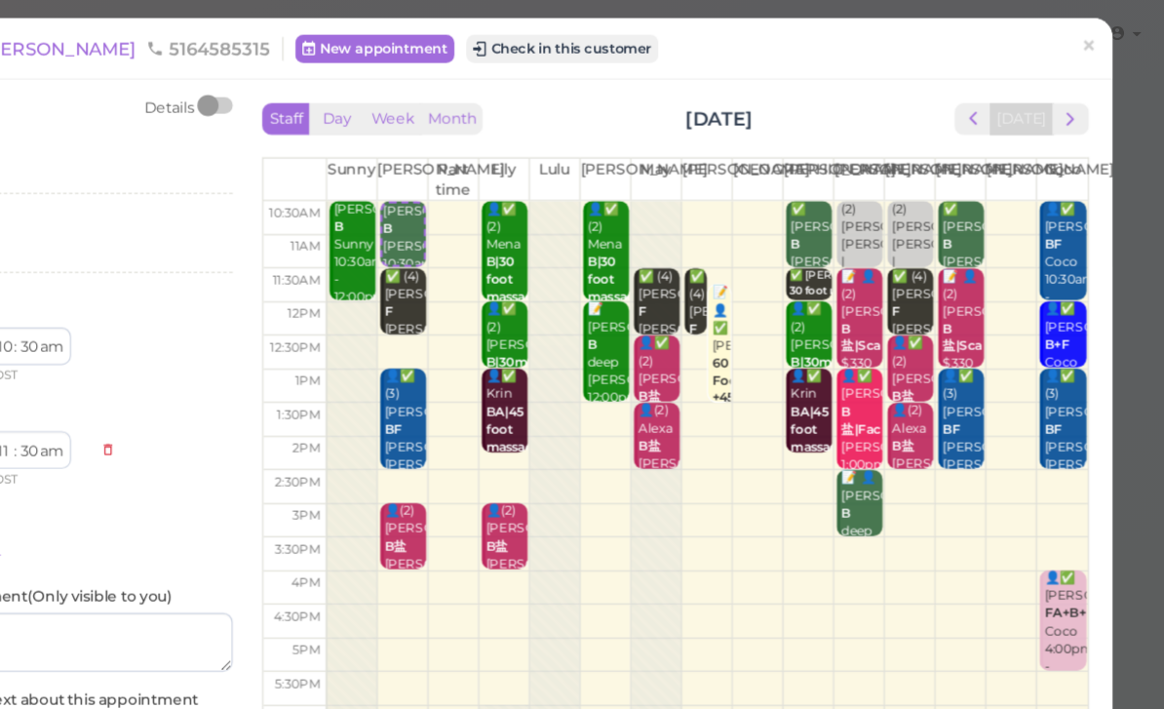
click at [1095, 36] on span "×" at bounding box center [1101, 39] width 13 height 27
